Goal: Find specific page/section: Find specific page/section

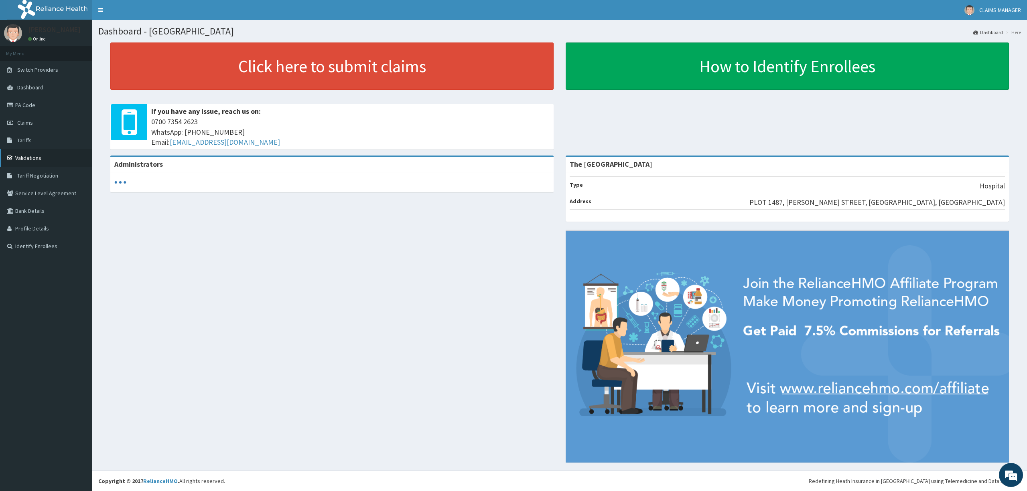
click at [34, 158] on link "Validations" at bounding box center [46, 158] width 92 height 18
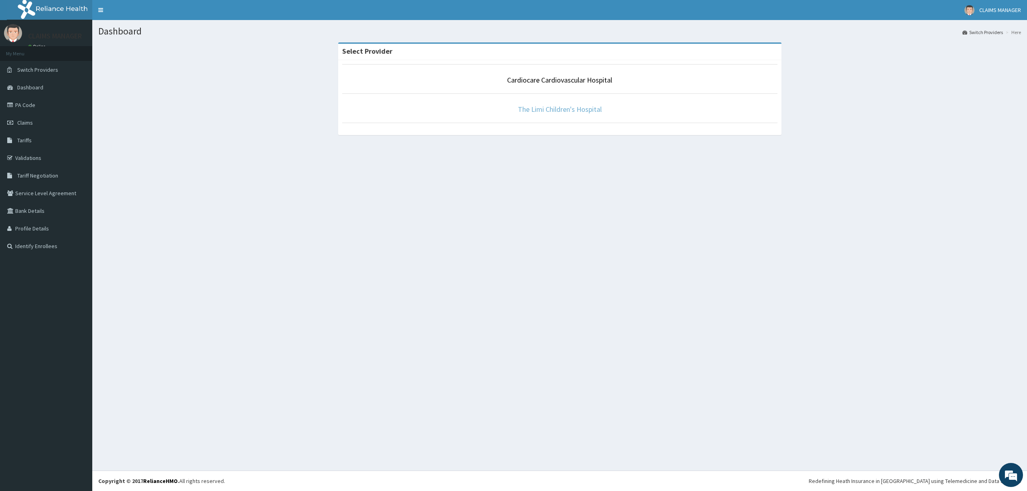
click at [558, 112] on link "The Limi Children's Hospital" at bounding box center [560, 109] width 84 height 9
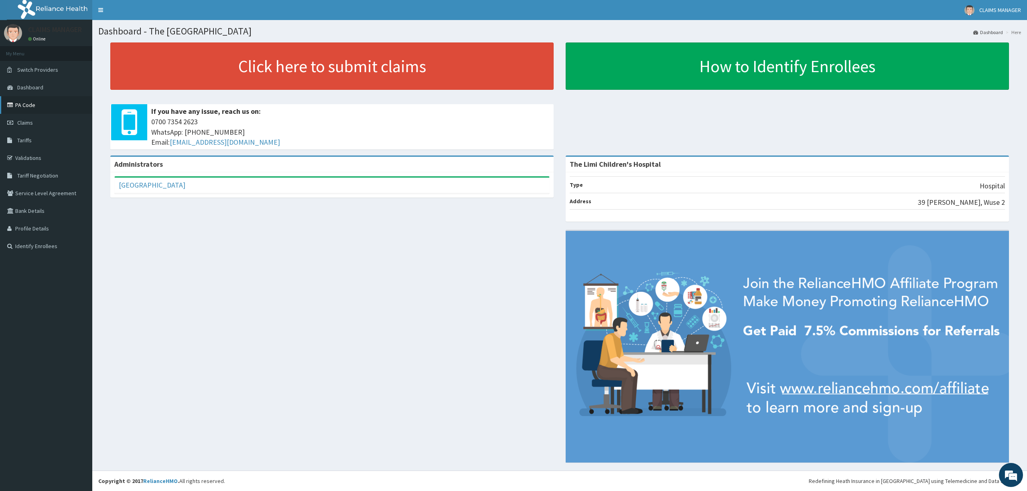
click at [32, 108] on link "PA Code" at bounding box center [46, 105] width 92 height 18
